Goal: Find specific page/section: Find specific page/section

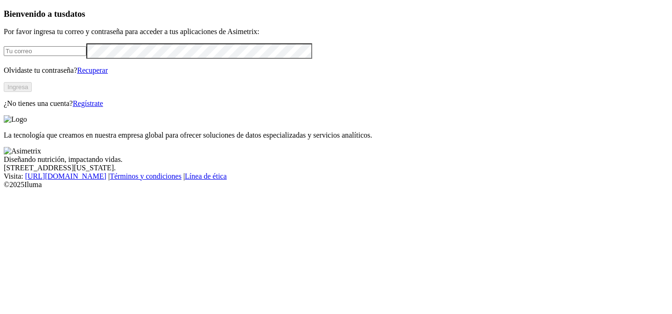
type input "[EMAIL_ADDRESS][PERSON_NAME][DOMAIN_NAME]"
click at [32, 92] on button "Ingresa" at bounding box center [18, 87] width 28 height 10
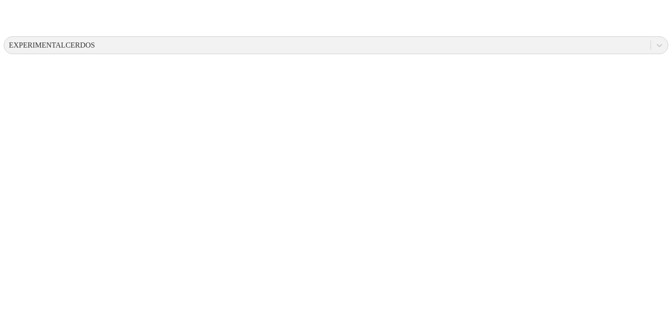
scroll to position [343, 0]
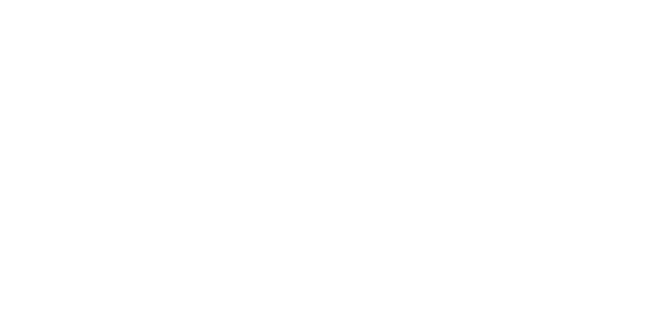
scroll to position [0, 0]
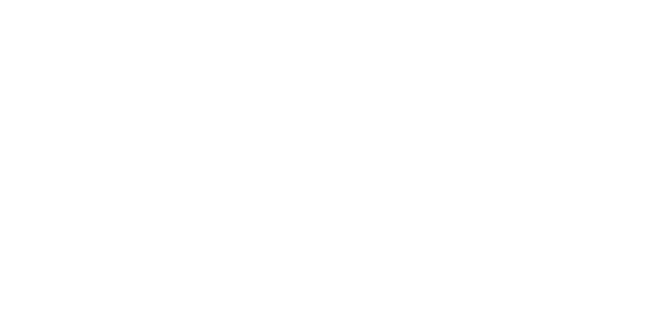
scroll to position [0, 0]
